Goal: Task Accomplishment & Management: Manage account settings

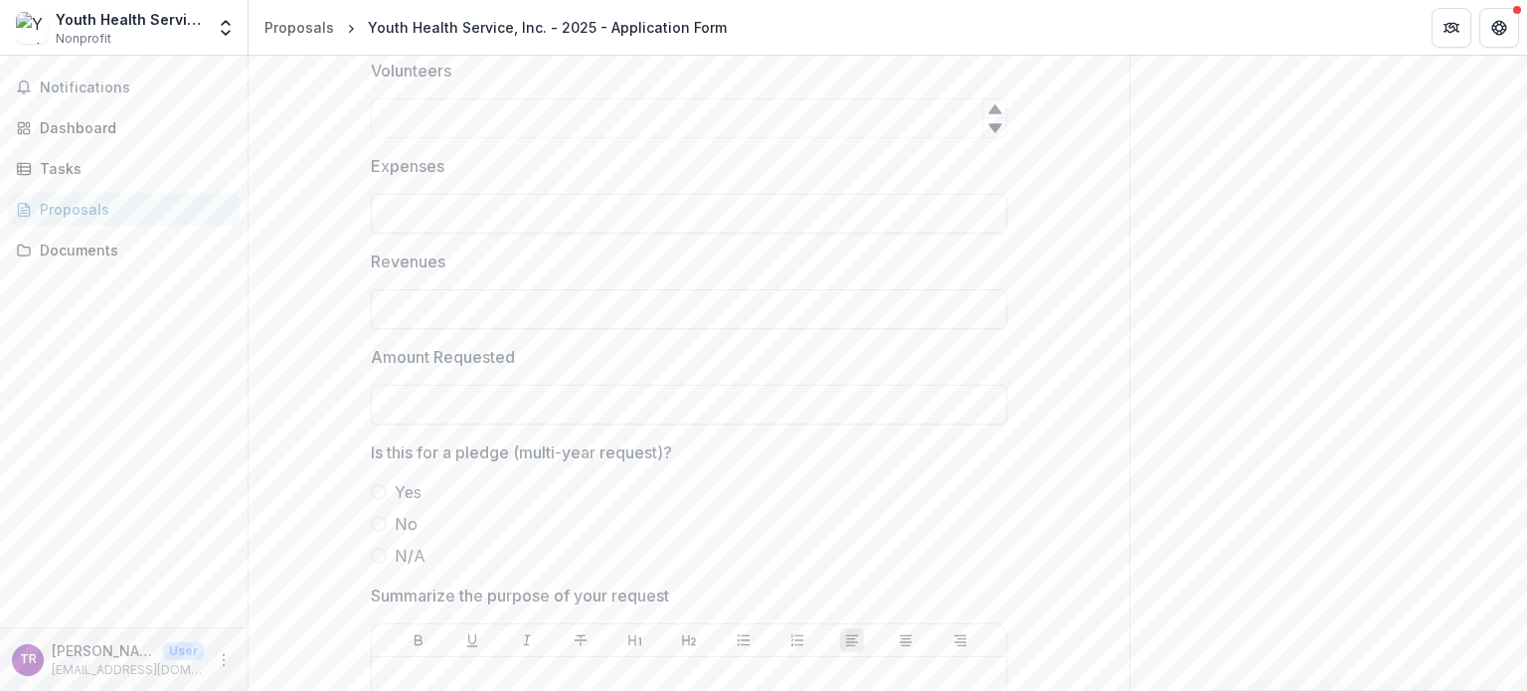
scroll to position [3978, 0]
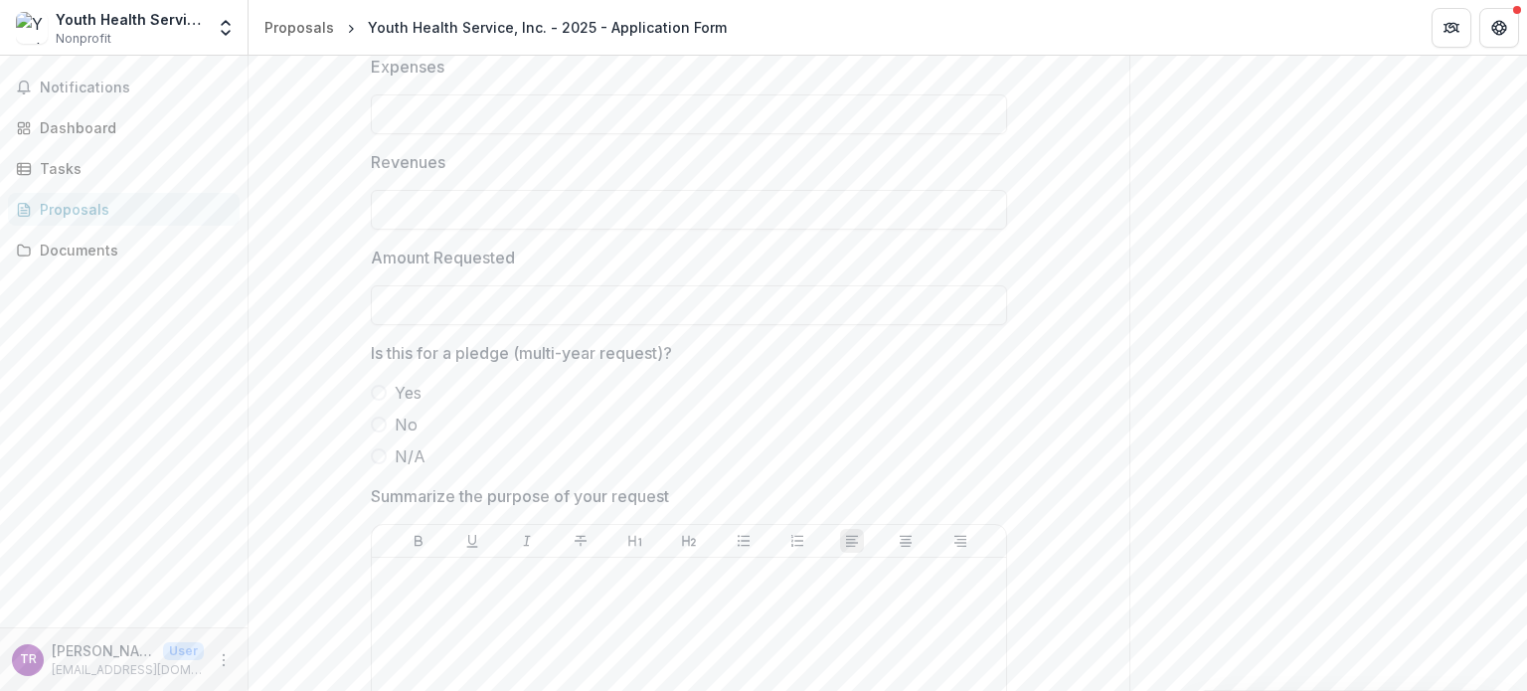
type input "**********"
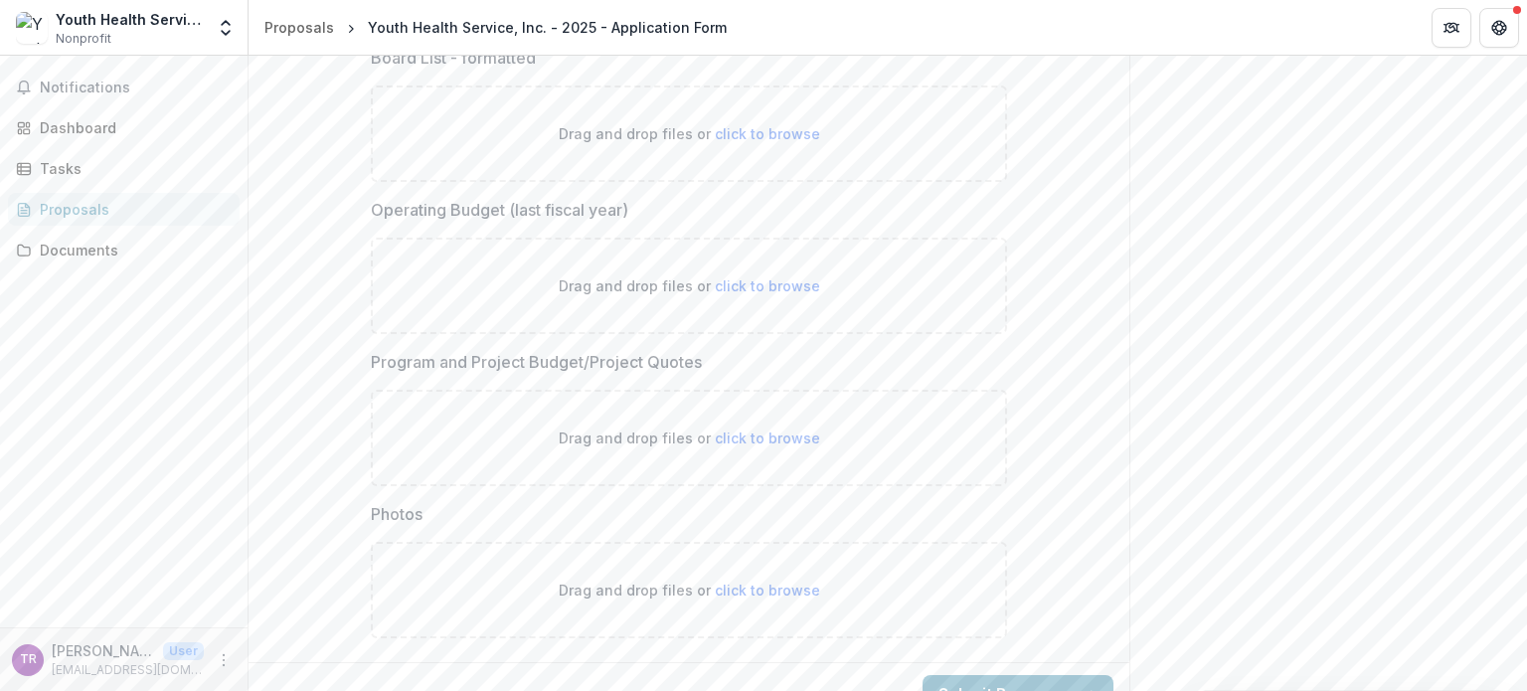
scroll to position [6351, 0]
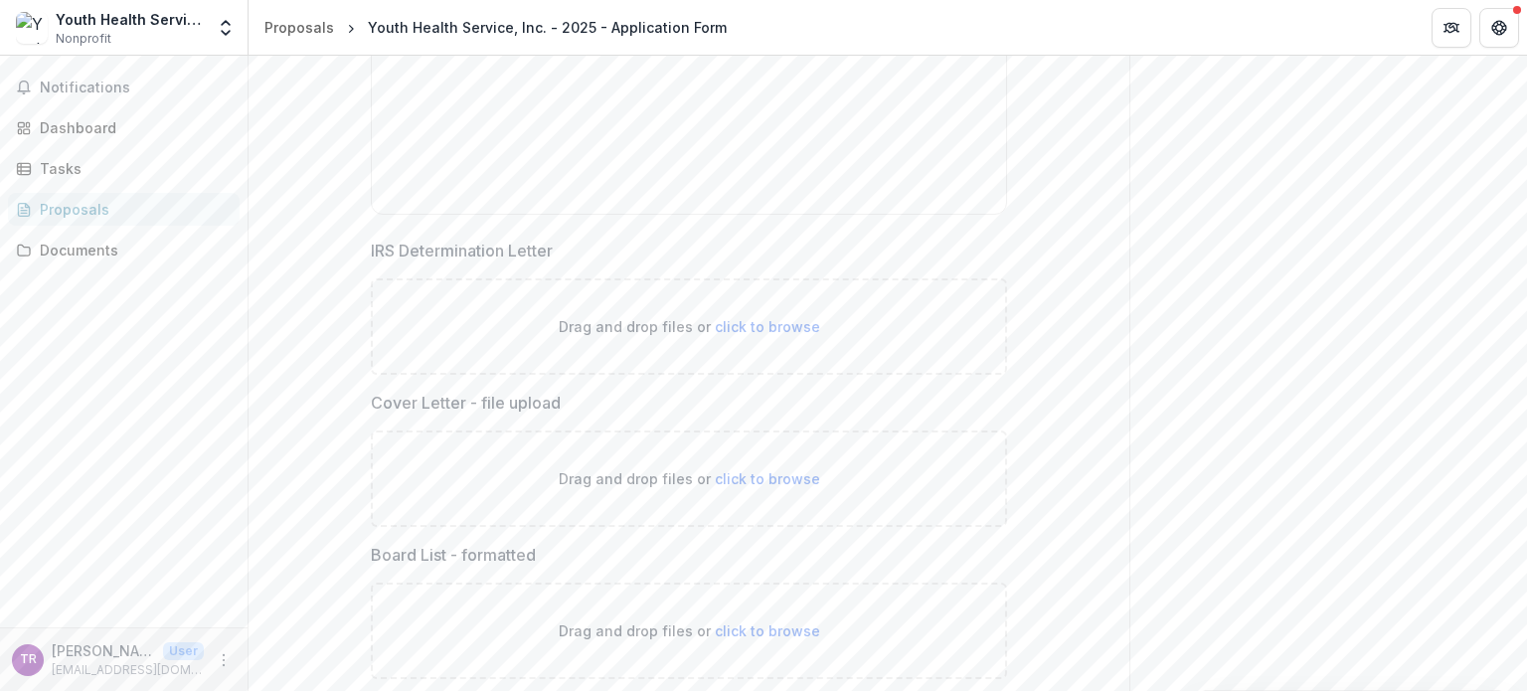
click at [78, 28] on div "Youth Health Service, Inc." at bounding box center [130, 19] width 148 height 21
click at [223, 23] on polyline "Open entity switcher" at bounding box center [226, 23] width 8 height 4
click at [32, 31] on img at bounding box center [32, 28] width 32 height 32
click at [56, 123] on div "Dashboard" at bounding box center [132, 127] width 184 height 21
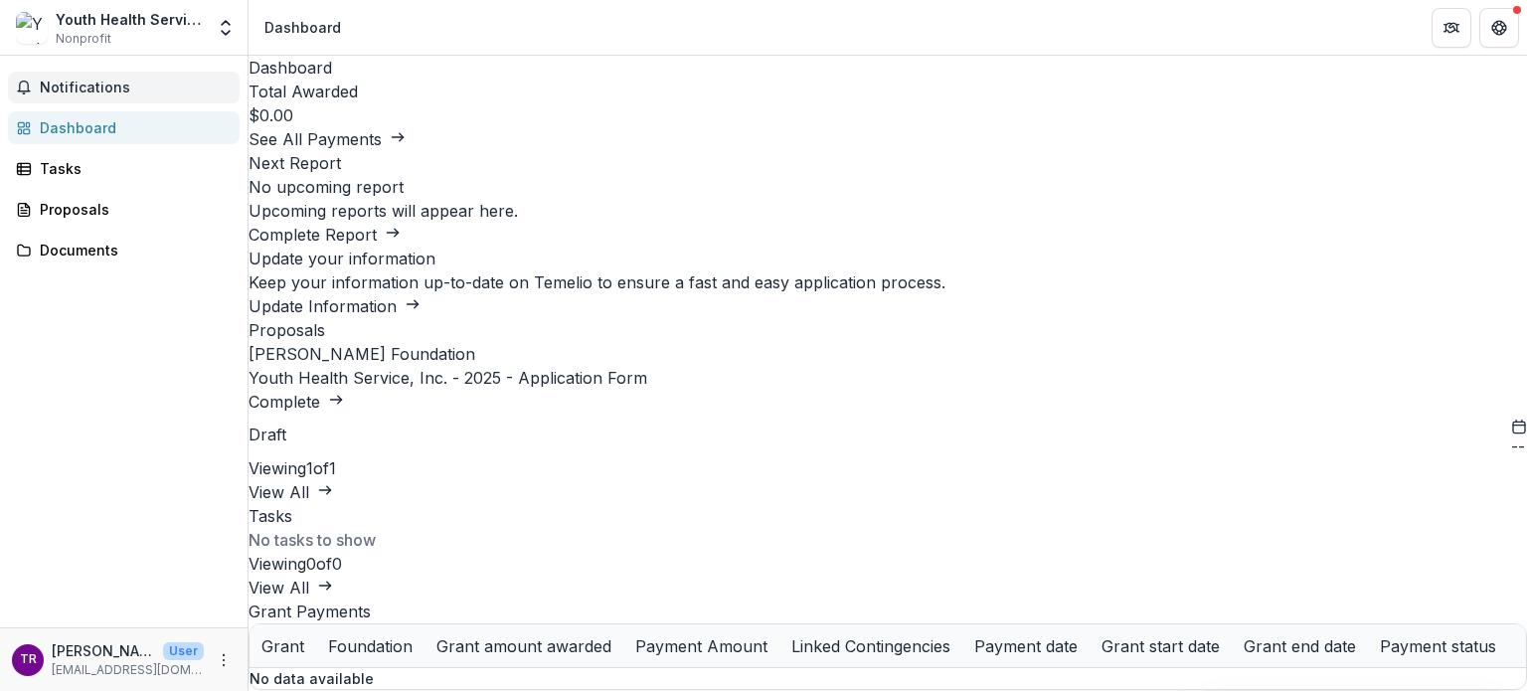
click at [89, 87] on span "Notifications" at bounding box center [136, 88] width 192 height 17
click at [119, 382] on div "Notifications Unread 0 Archived You don't have any unread notifications We'll n…" at bounding box center [124, 342] width 248 height 572
click at [29, 658] on div "TR" at bounding box center [28, 659] width 17 height 13
click at [223, 655] on icon "More" at bounding box center [224, 660] width 16 height 16
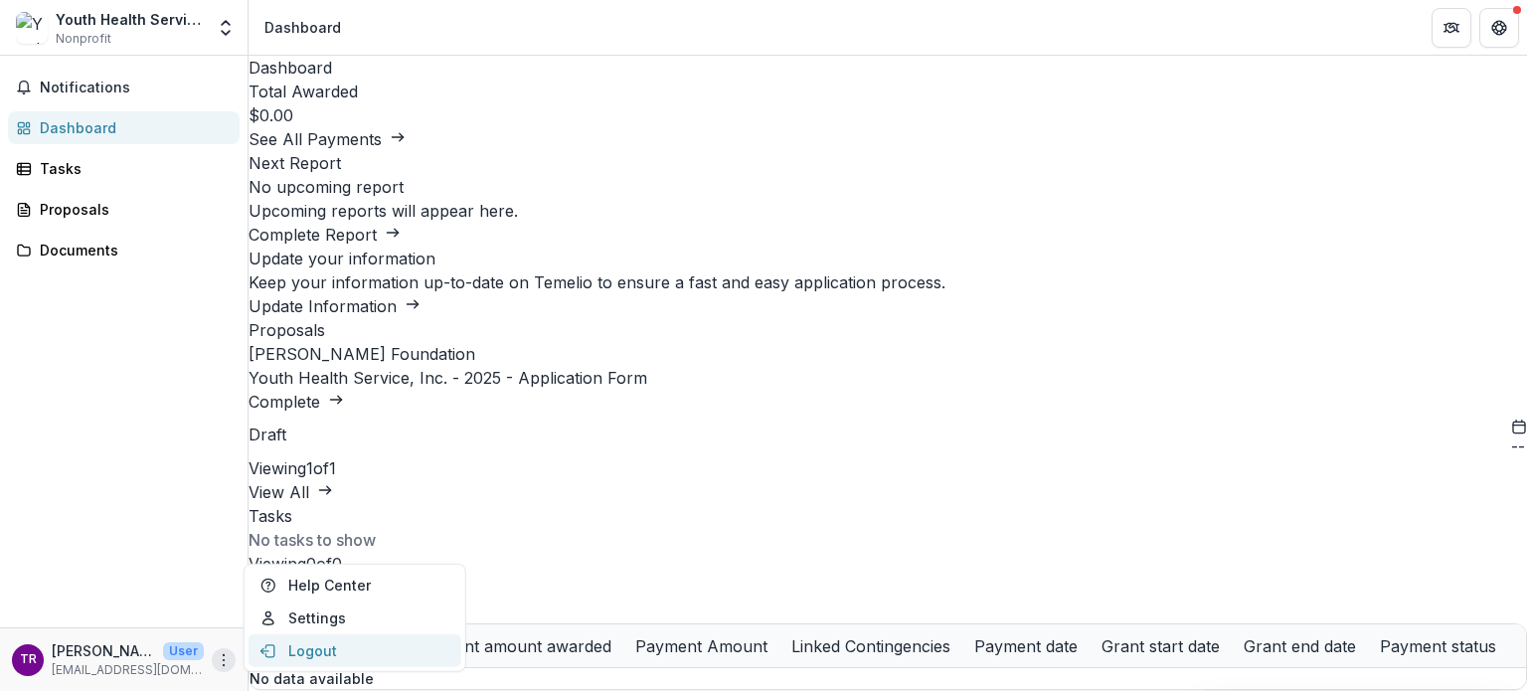
click at [279, 650] on button "Logout" at bounding box center [355, 650] width 213 height 33
